Goal: Information Seeking & Learning: Learn about a topic

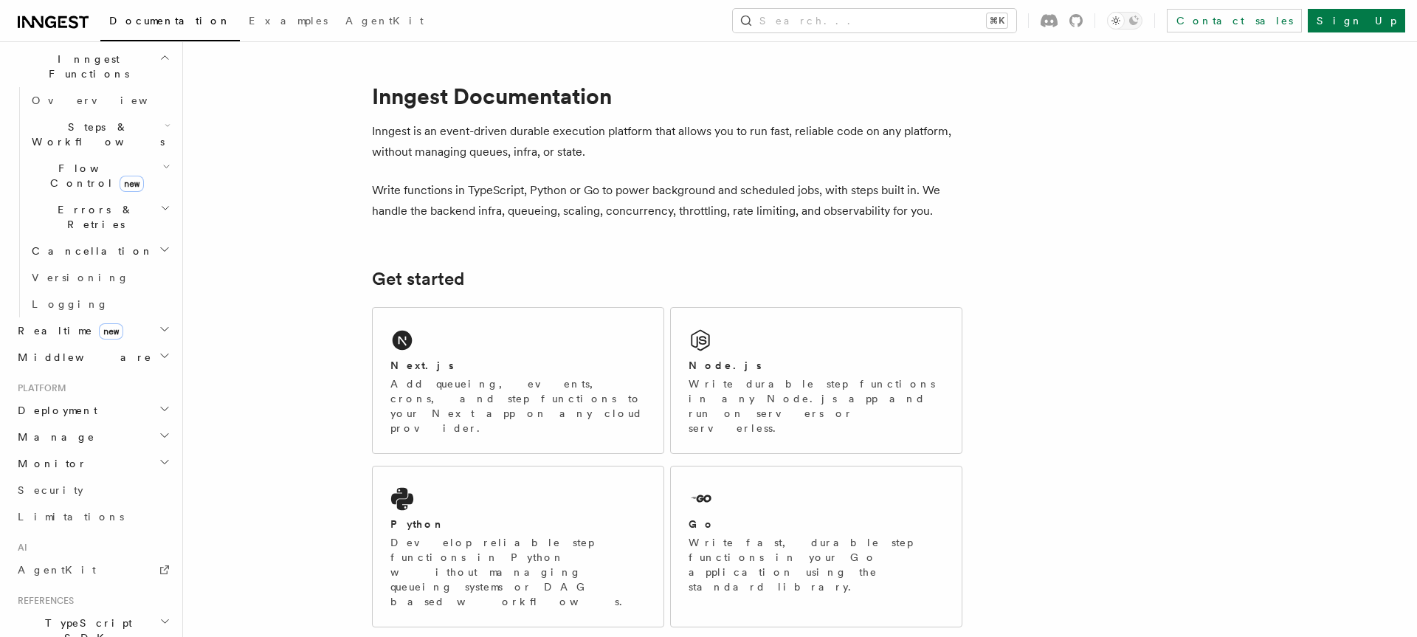
scroll to position [427, 0]
click at [47, 449] on h2 "Monitor" at bounding box center [93, 462] width 162 height 27
click at [61, 517] on link "Inspecting function runs" at bounding box center [100, 537] width 148 height 41
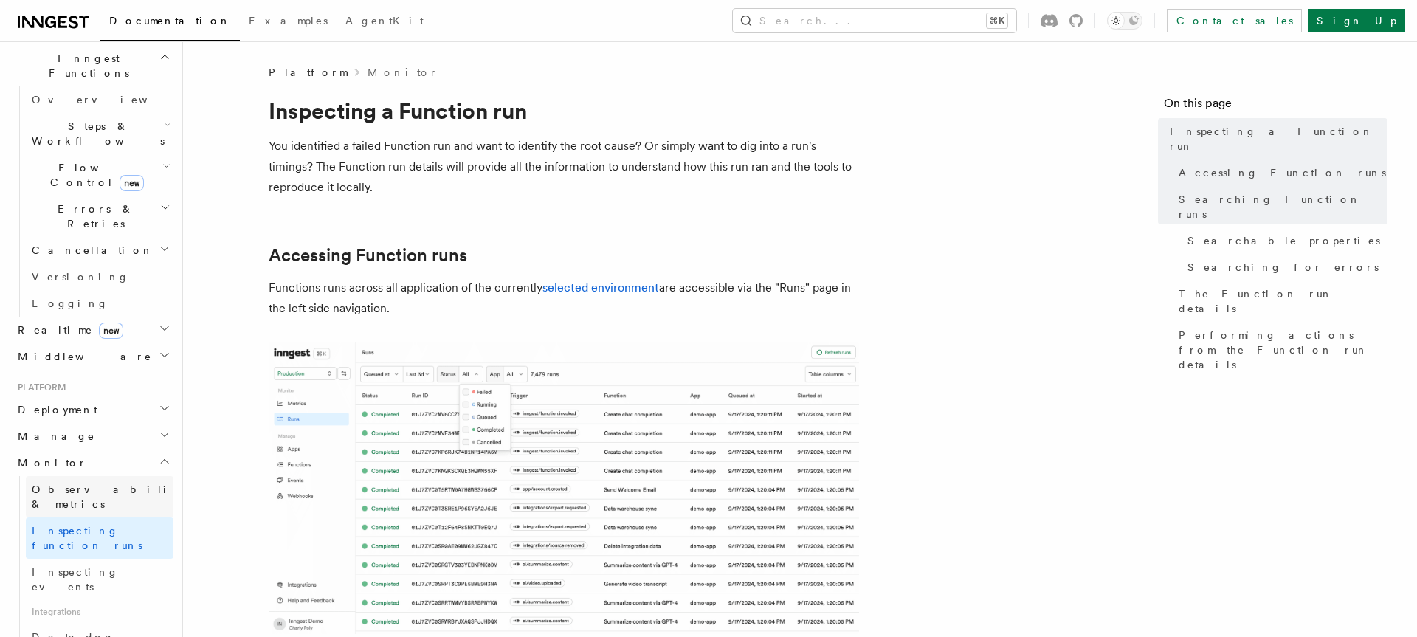
click at [61, 483] on span "Observability & metrics" at bounding box center [108, 496] width 152 height 27
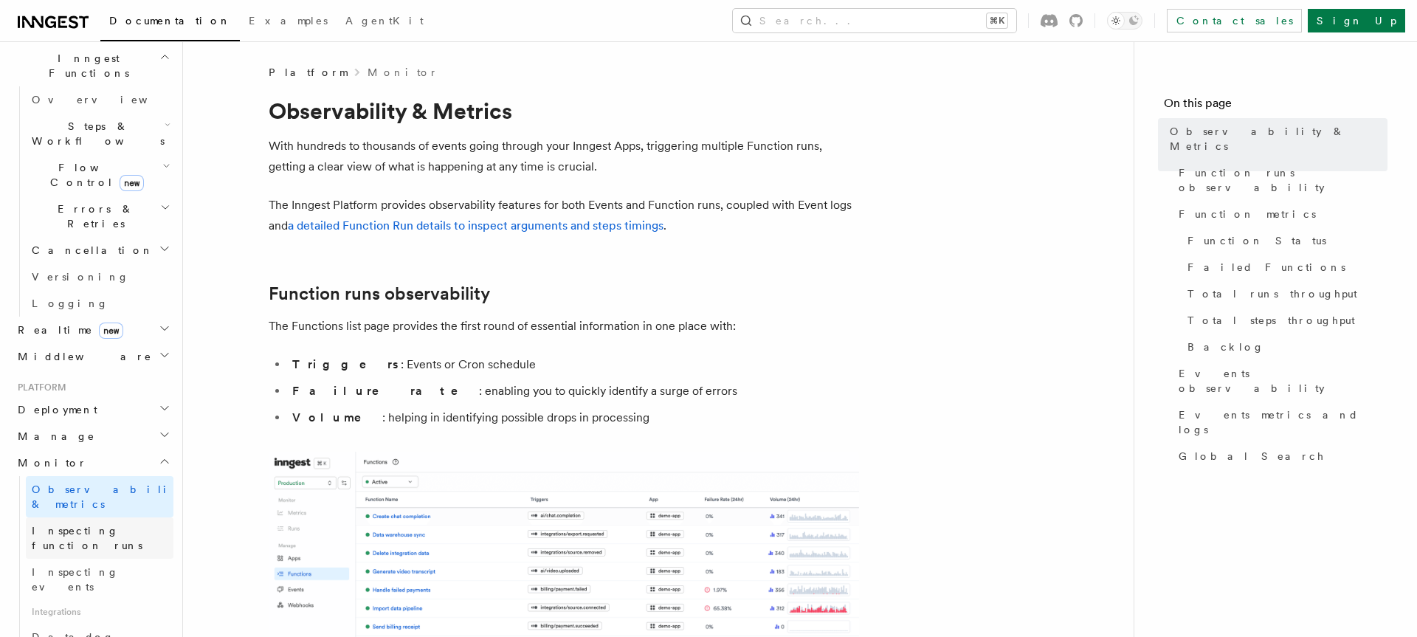
click at [134, 517] on link "Inspecting function runs" at bounding box center [100, 537] width 148 height 41
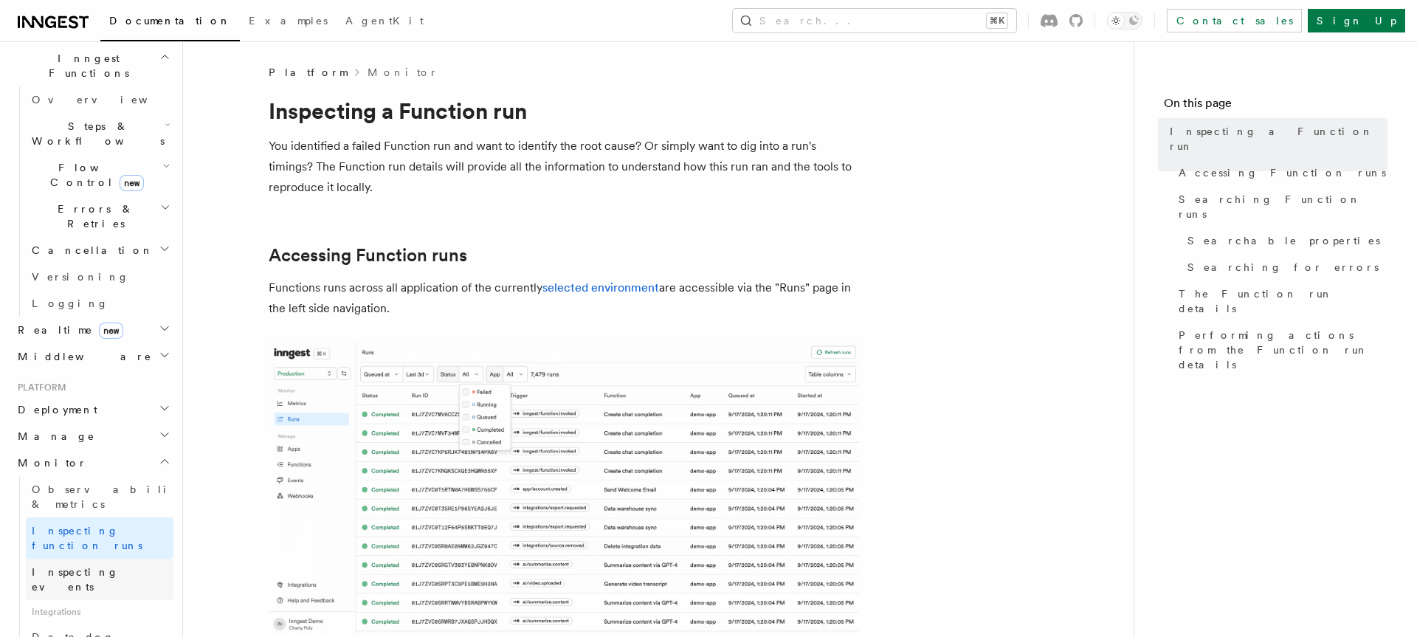
click at [130, 559] on link "Inspecting events" at bounding box center [100, 579] width 148 height 41
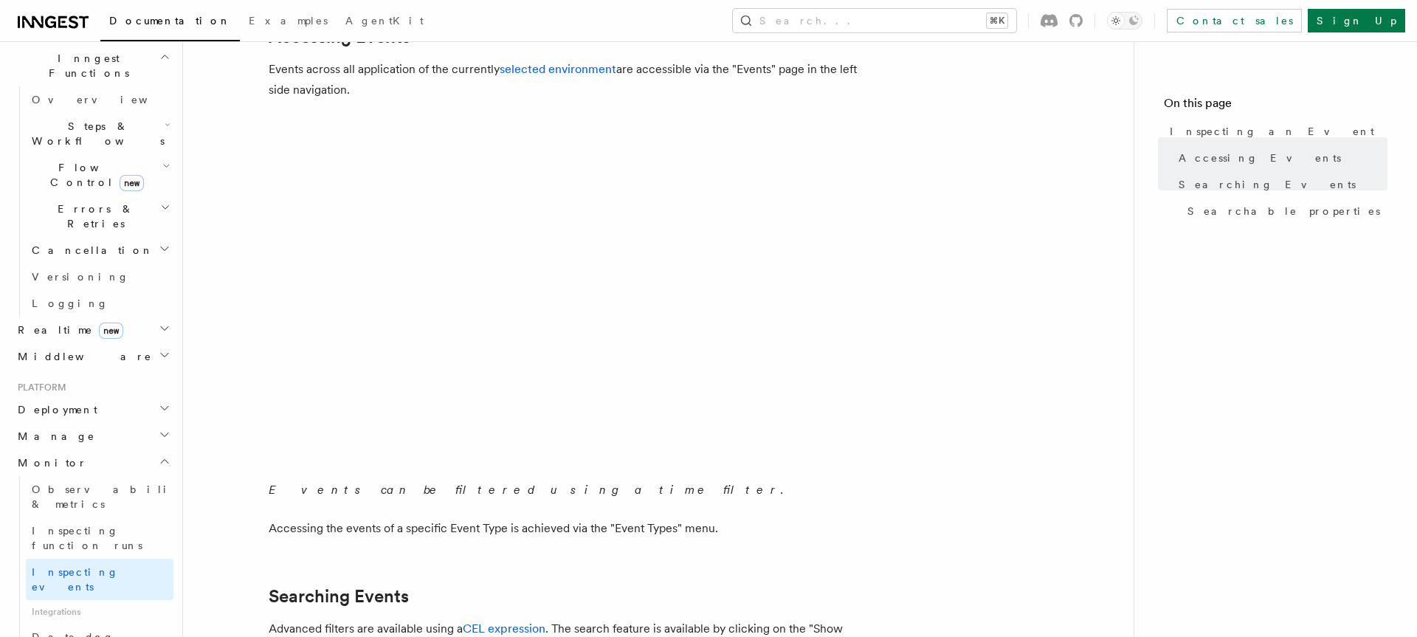
scroll to position [201, 0]
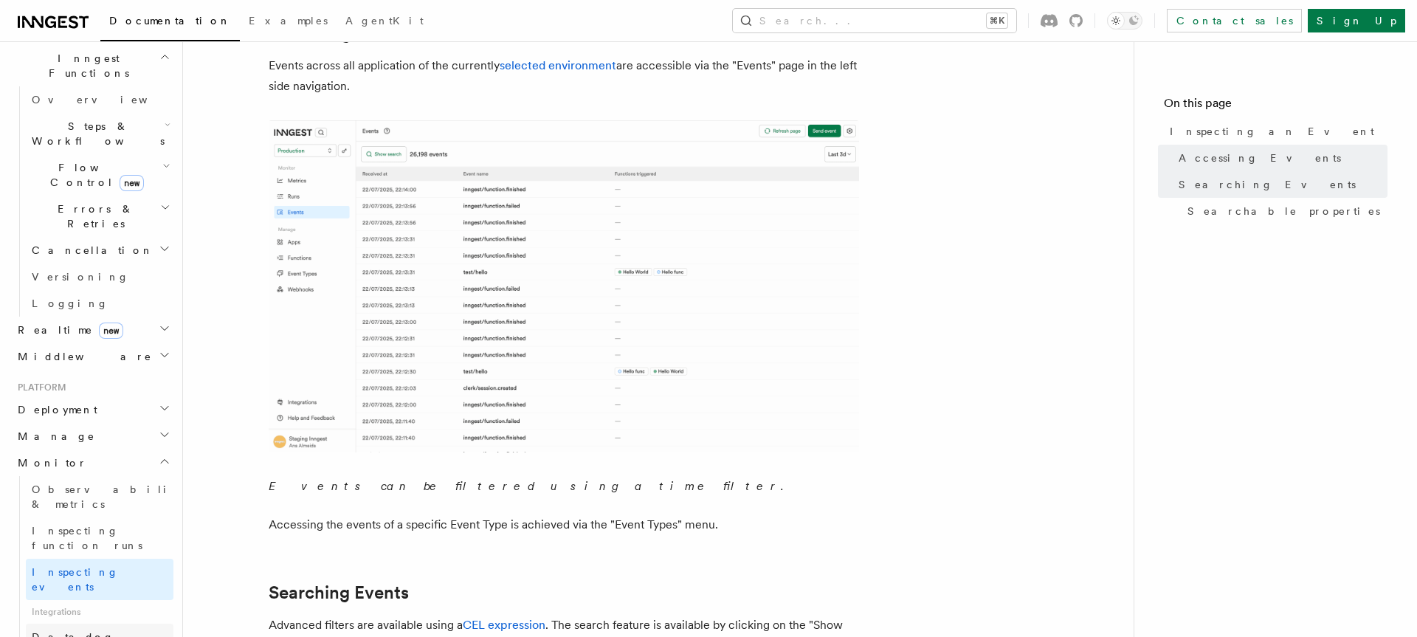
click at [94, 624] on link "Datadog" at bounding box center [100, 637] width 148 height 27
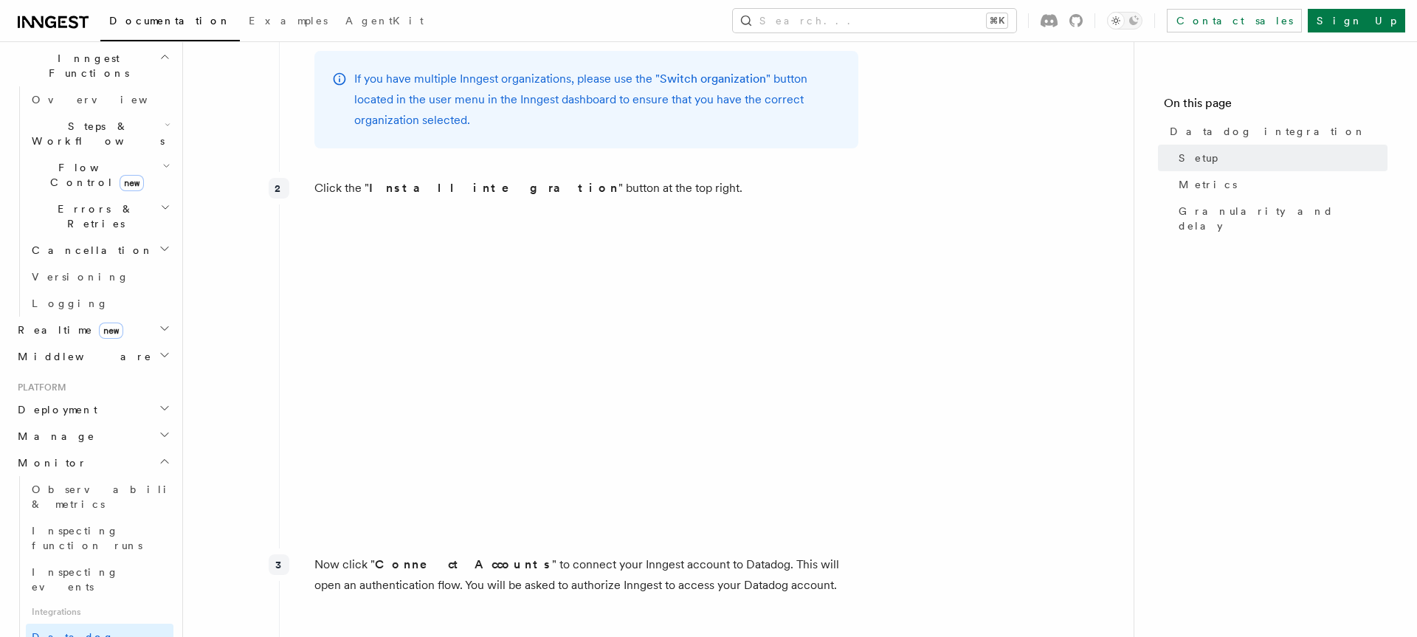
scroll to position [708, 0]
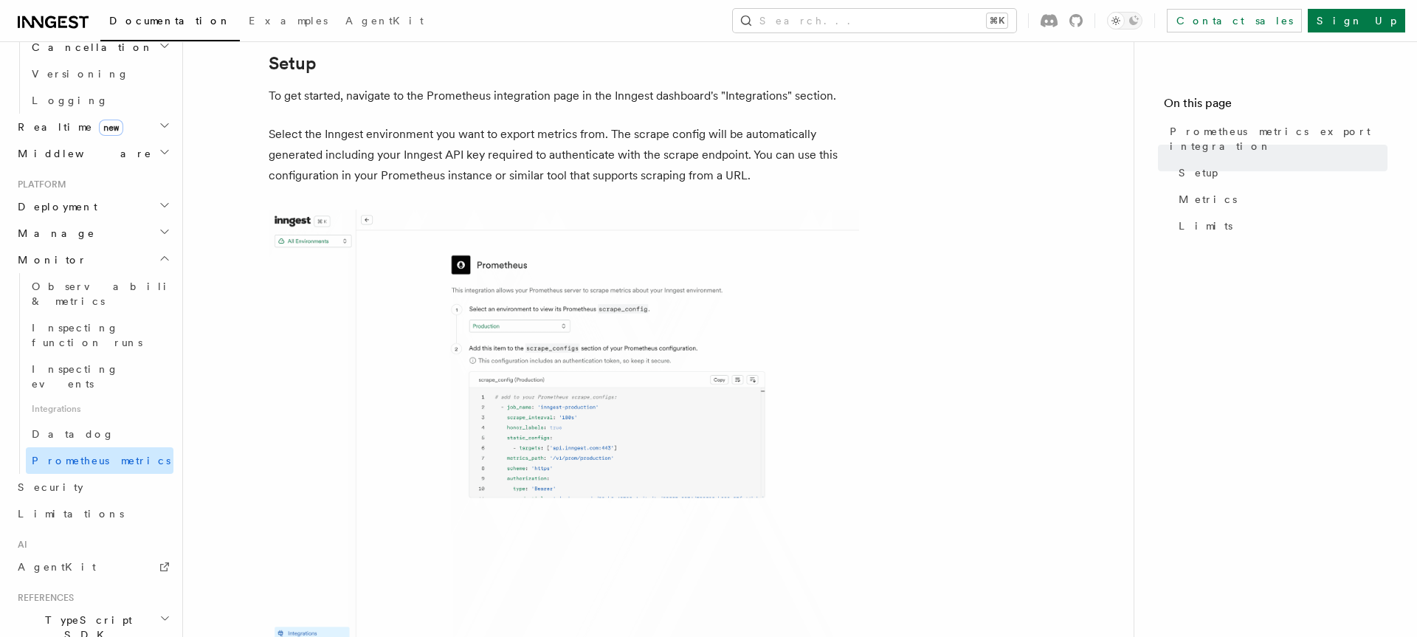
scroll to position [632, 0]
